Goal: Task Accomplishment & Management: Use online tool/utility

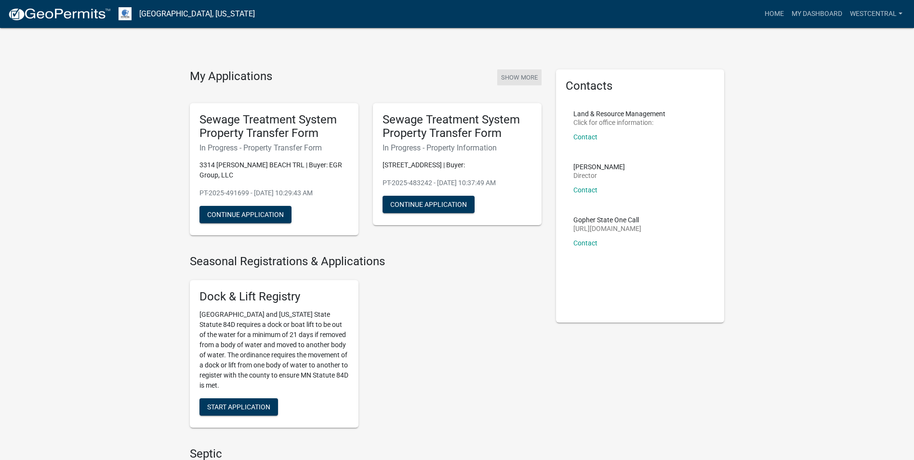
click at [515, 78] on button "Show More" at bounding box center [519, 77] width 44 height 16
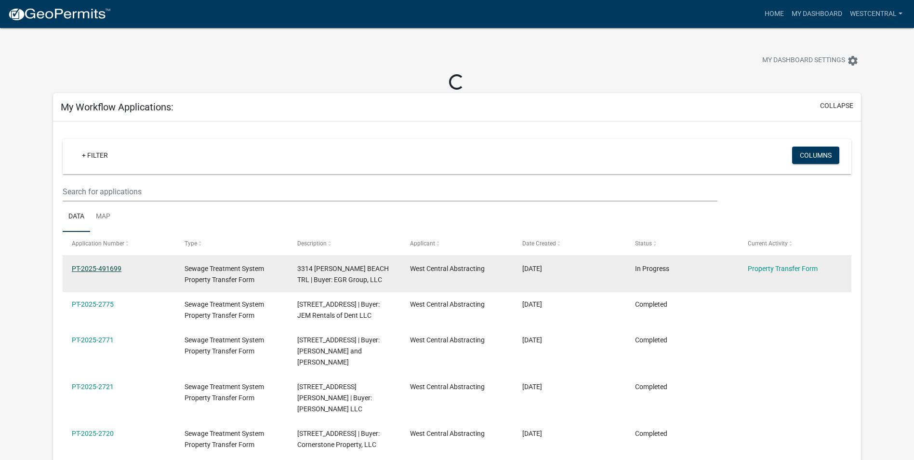
drag, startPoint x: 111, startPoint y: 265, endPoint x: 118, endPoint y: 268, distance: 7.5
click at [111, 265] on link "PT-2025-491699" at bounding box center [97, 268] width 50 height 8
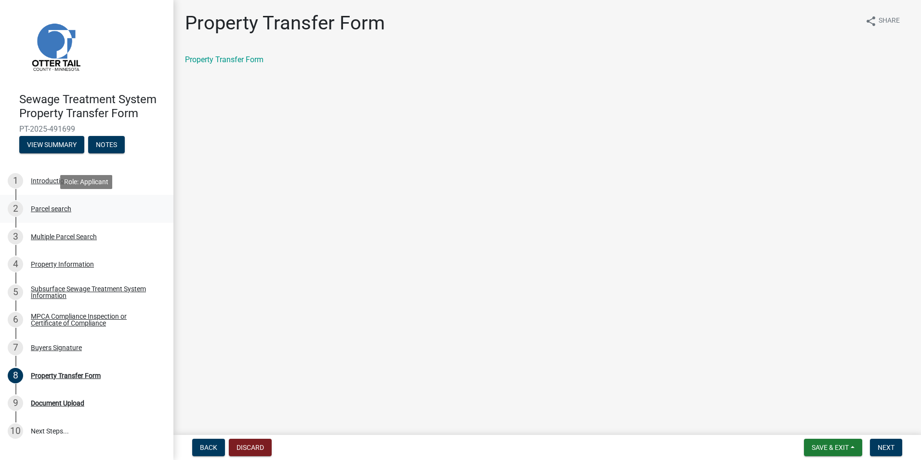
click at [40, 209] on div "Parcel search" at bounding box center [51, 208] width 40 height 7
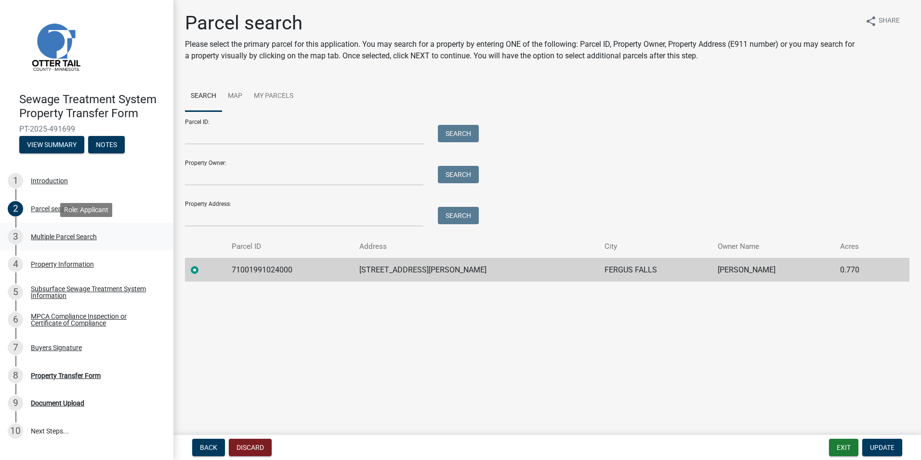
click at [54, 234] on div "Multiple Parcel Search" at bounding box center [64, 236] width 66 height 7
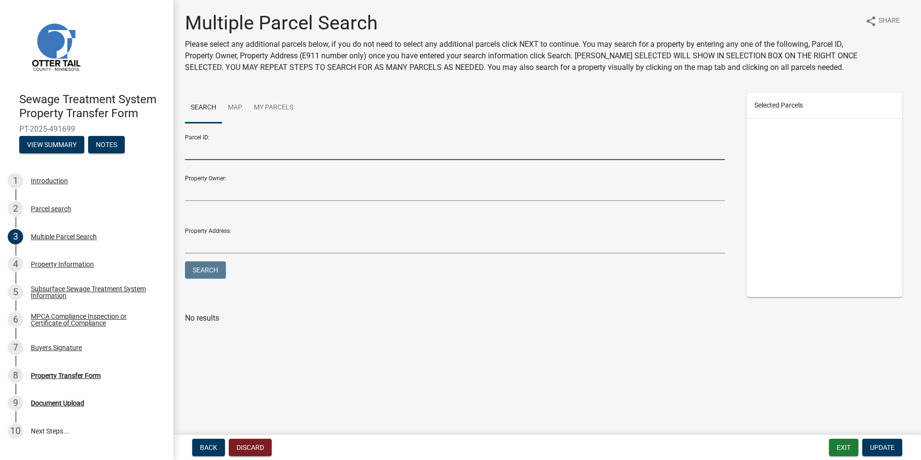
drag, startPoint x: 197, startPoint y: 153, endPoint x: 209, endPoint y: 152, distance: 11.6
click at [197, 153] on input "Parcel ID:" at bounding box center [455, 150] width 540 height 20
type input "71001500095011"
click at [185, 261] on button "Search" at bounding box center [205, 269] width 41 height 17
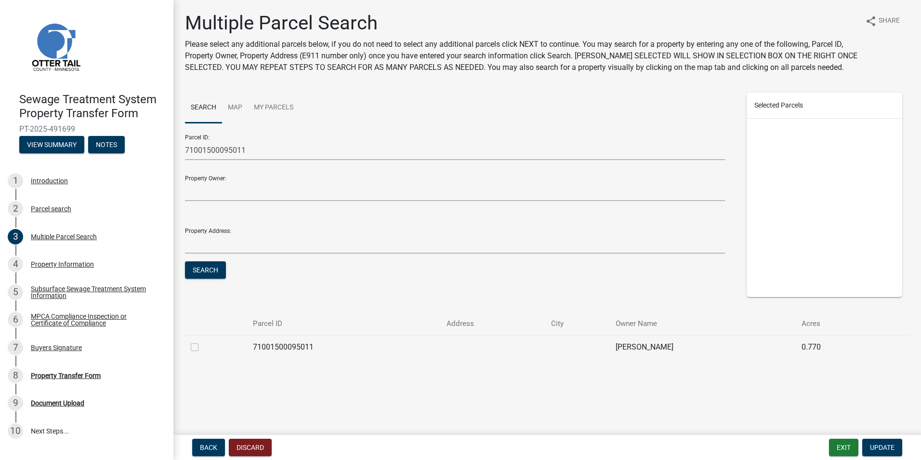
click at [202, 341] on label at bounding box center [202, 341] width 0 height 0
click at [202, 347] on input "checkbox" at bounding box center [205, 344] width 6 height 6
checkbox input "true"
click at [891, 449] on span "Update" at bounding box center [882, 447] width 25 height 8
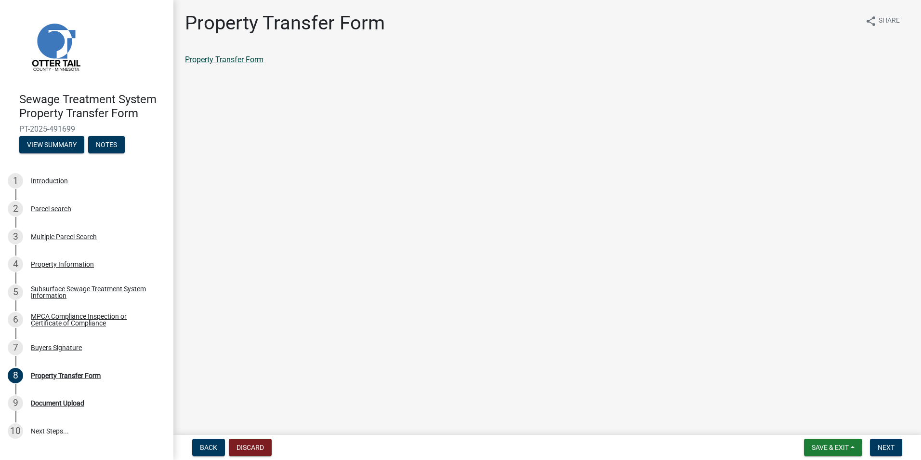
click at [238, 58] on link "Property Transfer Form" at bounding box center [224, 59] width 79 height 9
